Goal: Task Accomplishment & Management: Manage account settings

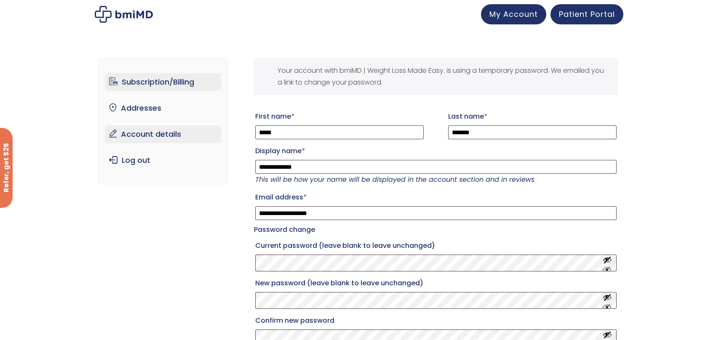
click at [147, 84] on link "Subscription/Billing" at bounding box center [163, 82] width 117 height 18
click at [150, 83] on link "Subscription/Billing" at bounding box center [163, 82] width 117 height 18
